Goal: Information Seeking & Learning: Learn about a topic

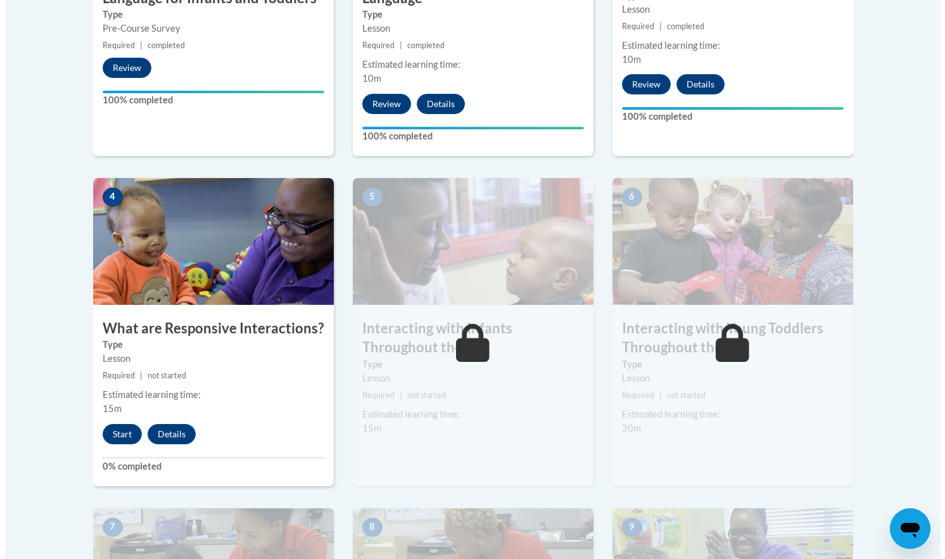
scroll to position [598, 0]
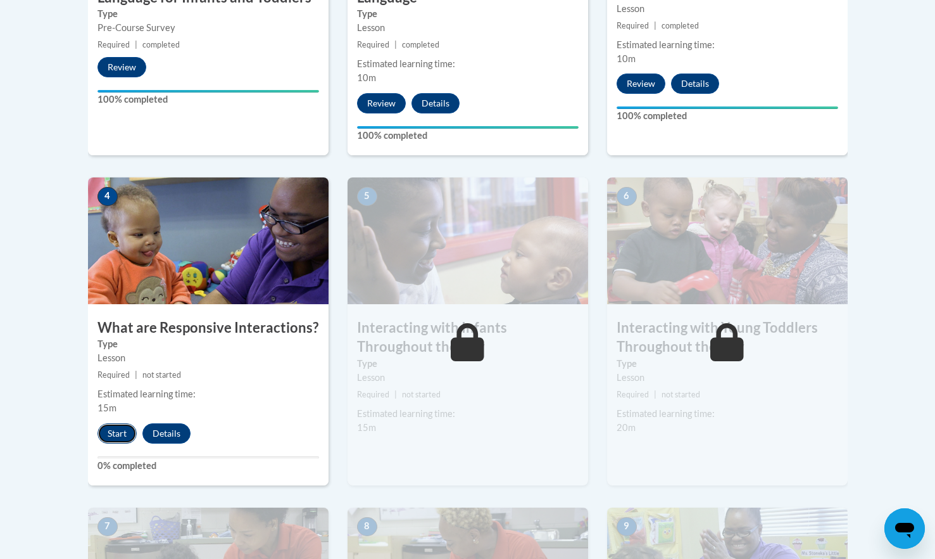
click at [121, 423] on button "Start" at bounding box center [117, 433] width 39 height 20
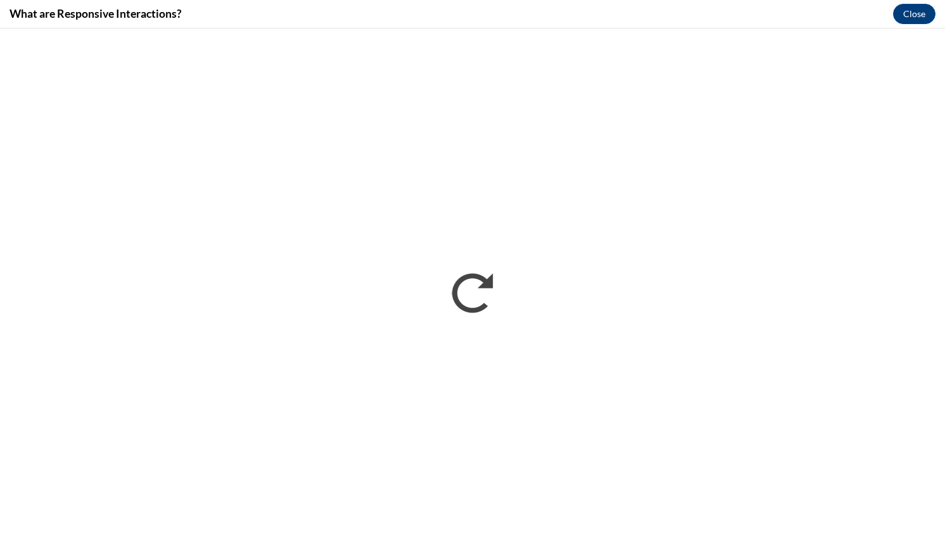
scroll to position [0, 0]
